Goal: Task Accomplishment & Management: Use online tool/utility

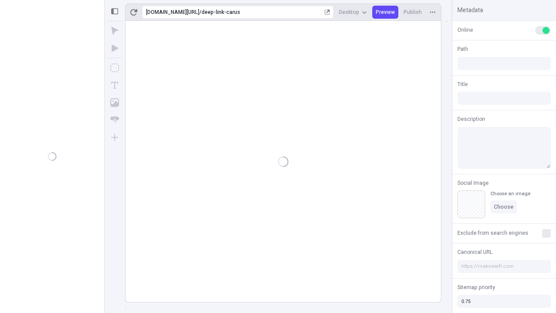
type input "/deep-link-carus"
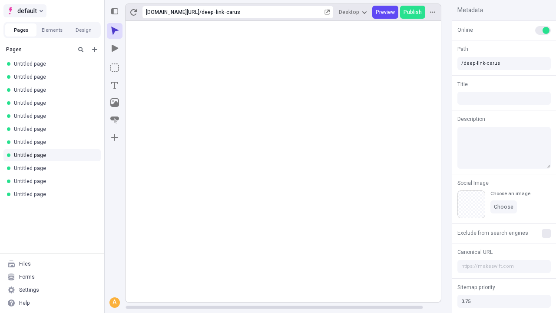
click at [24, 11] on span "default" at bounding box center [27, 11] width 20 height 10
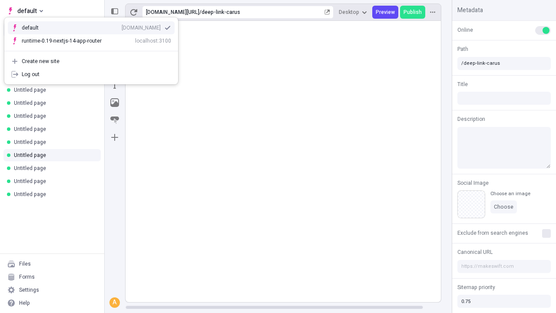
click at [122, 26] on div "qee9k4dy7d.staging.makeswift.site" at bounding box center [141, 27] width 39 height 7
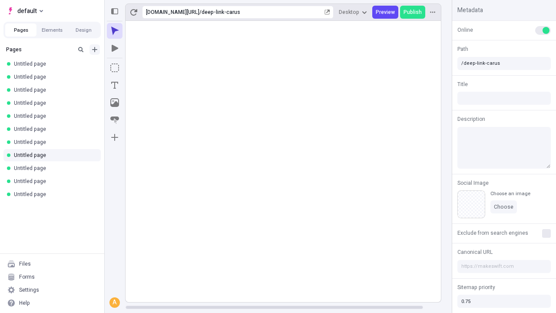
click at [95, 50] on icon "Add new" at bounding box center [94, 49] width 5 height 5
click at [141, 67] on span "Blank page" at bounding box center [146, 67] width 54 height 7
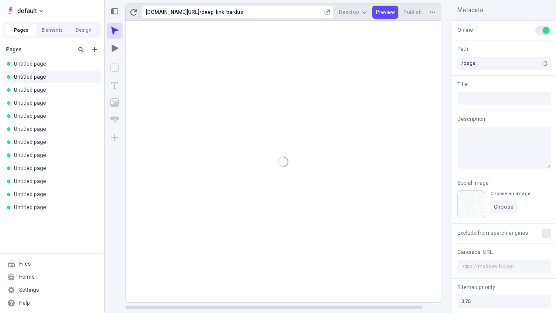
type input "/deep-link-bardus"
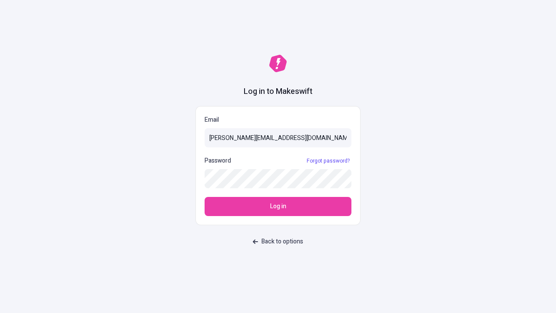
type input "sasha+test-ui@makeswift.com"
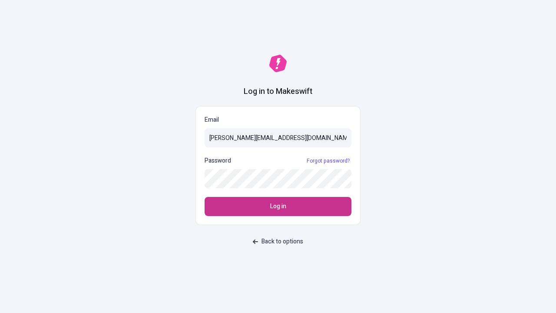
click at [278, 207] on span "Log in" at bounding box center [278, 207] width 16 height 10
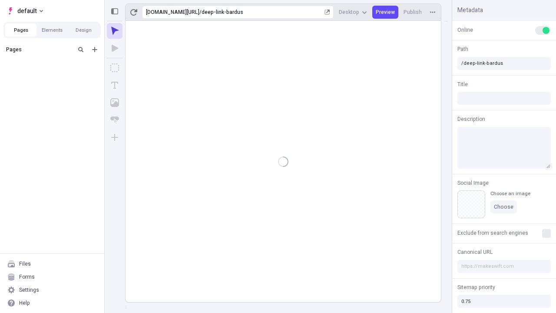
type input "/deep-link-bardus"
